Goal: Check status: Check status

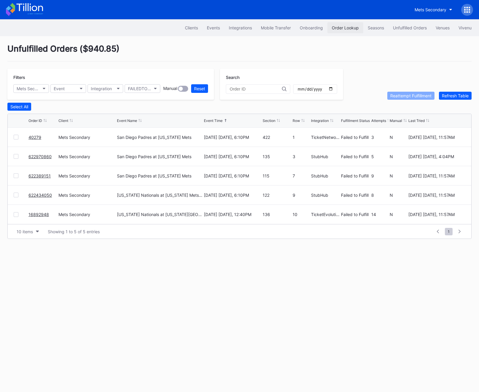
click at [344, 28] on div "Order Lookup" at bounding box center [345, 27] width 27 height 5
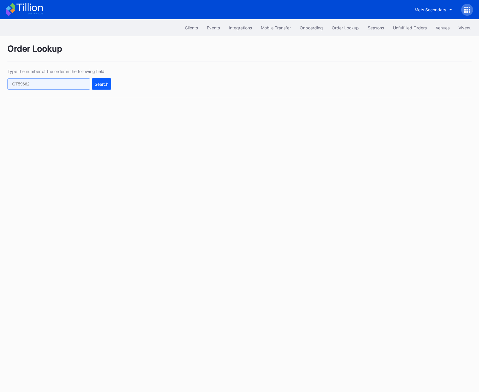
click at [43, 83] on input "text" at bounding box center [48, 83] width 83 height 11
paste input "623323507"
click at [97, 82] on div "Search" at bounding box center [102, 84] width 14 height 5
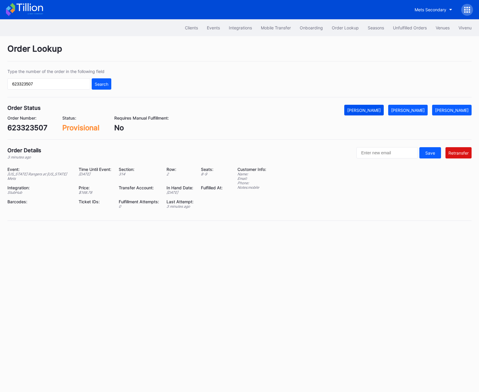
click at [372, 107] on button "[PERSON_NAME]" at bounding box center [363, 110] width 39 height 11
click at [13, 82] on input "623323507" at bounding box center [48, 83] width 83 height 11
paste input "316"
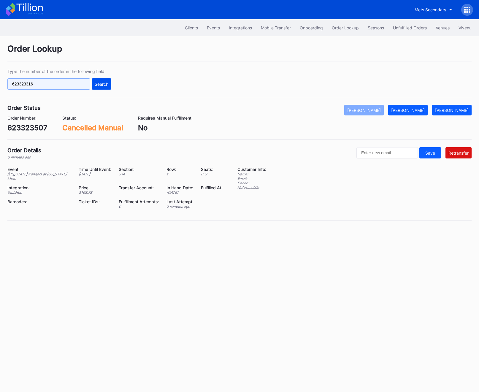
type input "623323316"
click at [99, 84] on div "Search" at bounding box center [102, 84] width 14 height 5
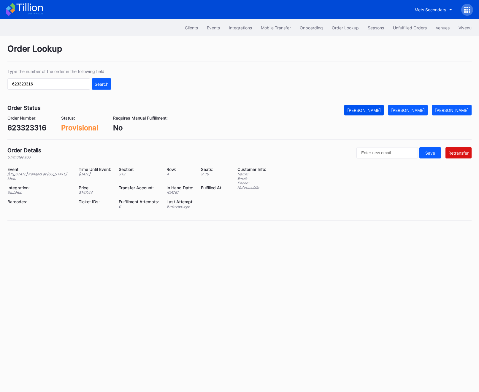
click at [370, 111] on div "[PERSON_NAME]" at bounding box center [364, 110] width 34 height 5
